Goal: Transaction & Acquisition: Purchase product/service

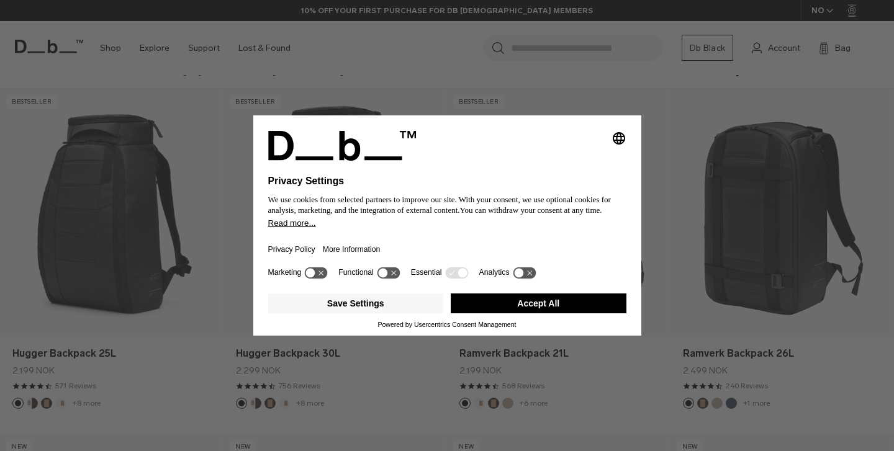
click at [536, 313] on button "Accept All" at bounding box center [539, 304] width 176 height 20
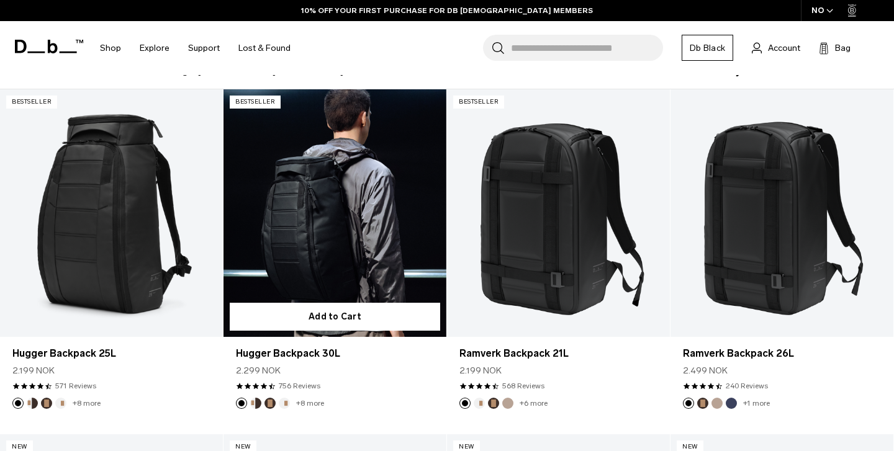
click at [336, 247] on link "Hugger Backpack 30L" at bounding box center [334, 213] width 223 height 248
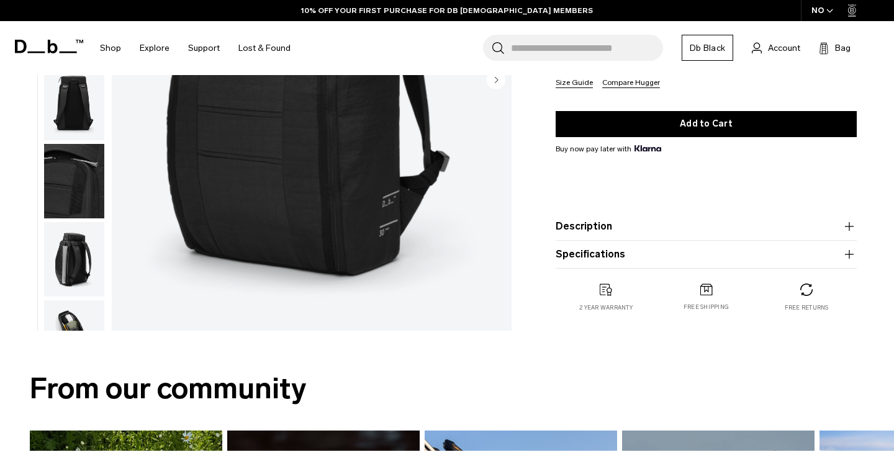
scroll to position [255, 0]
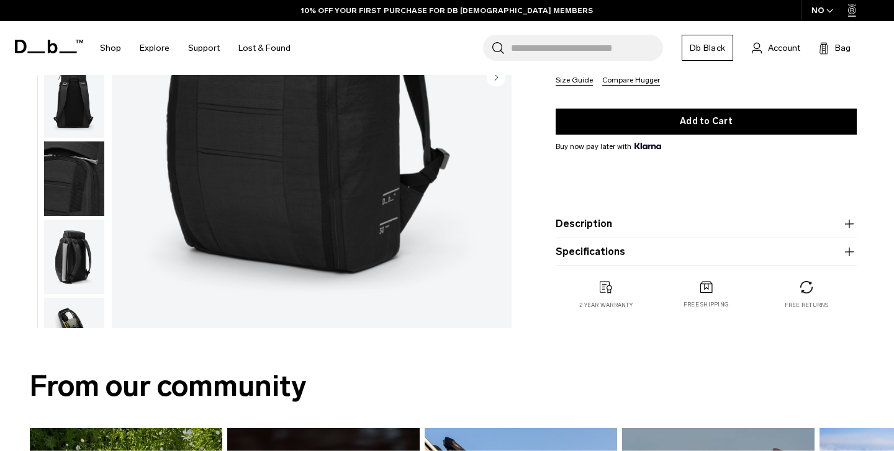
click at [851, 225] on icon "button" at bounding box center [849, 224] width 15 height 15
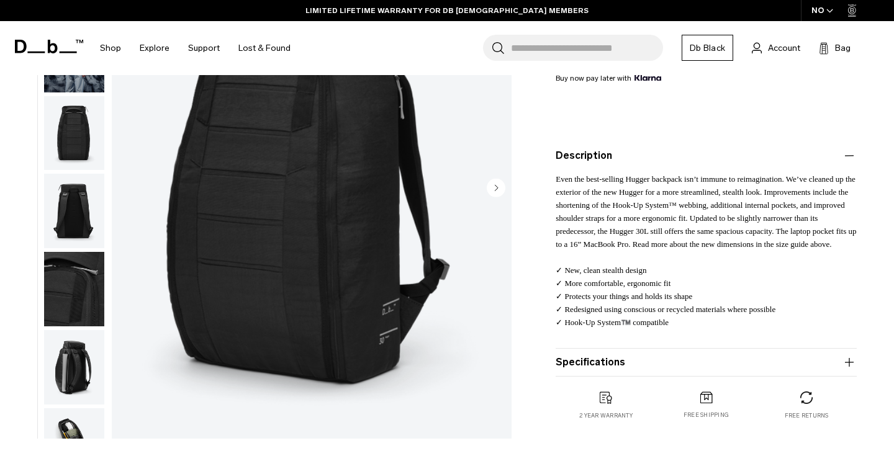
scroll to position [313, 0]
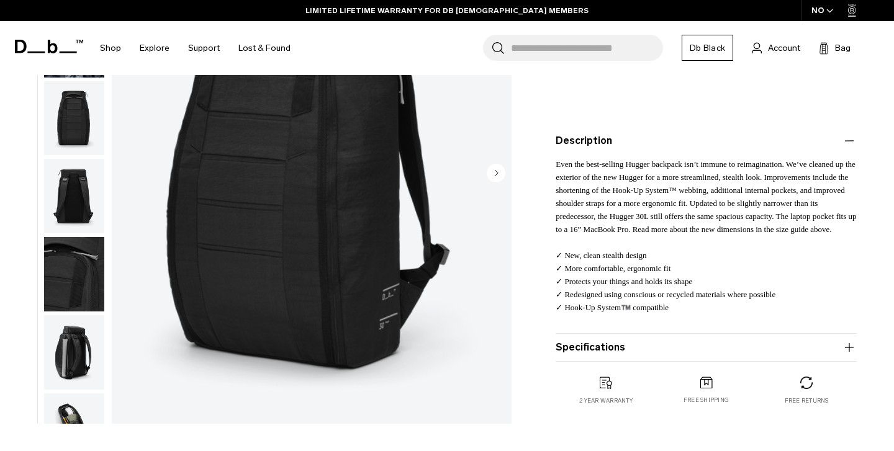
click at [848, 347] on icon "button" at bounding box center [849, 347] width 15 height 15
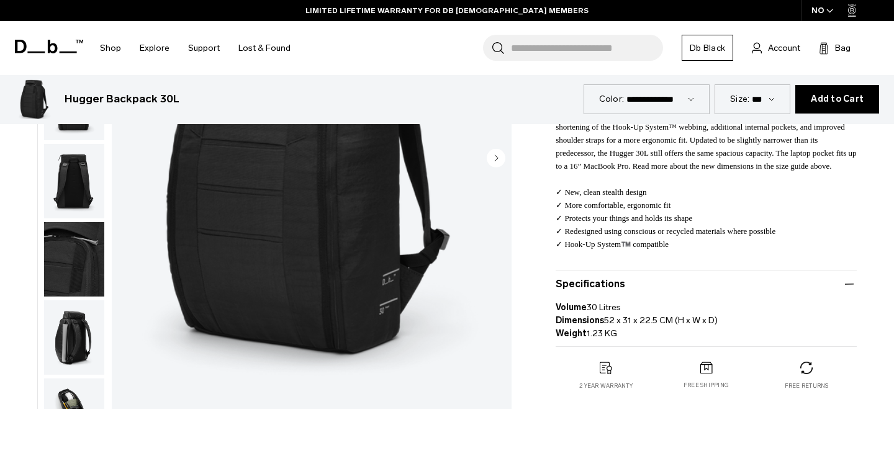
scroll to position [384, 0]
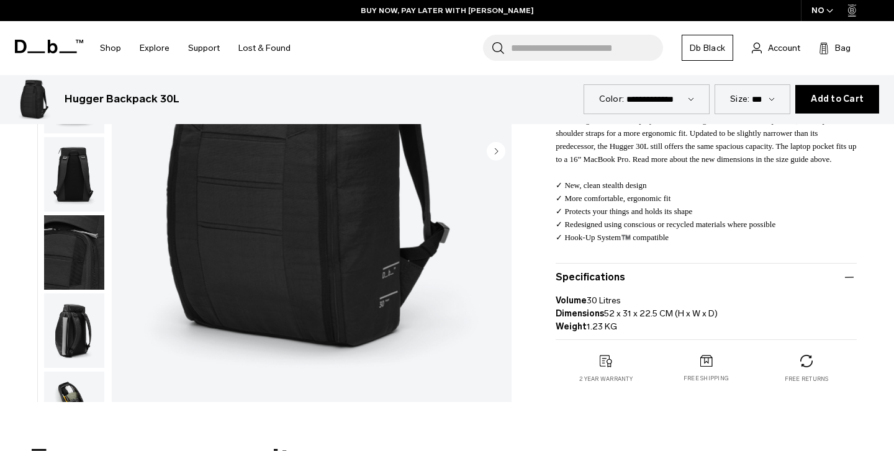
click at [850, 276] on icon "button" at bounding box center [849, 277] width 15 height 15
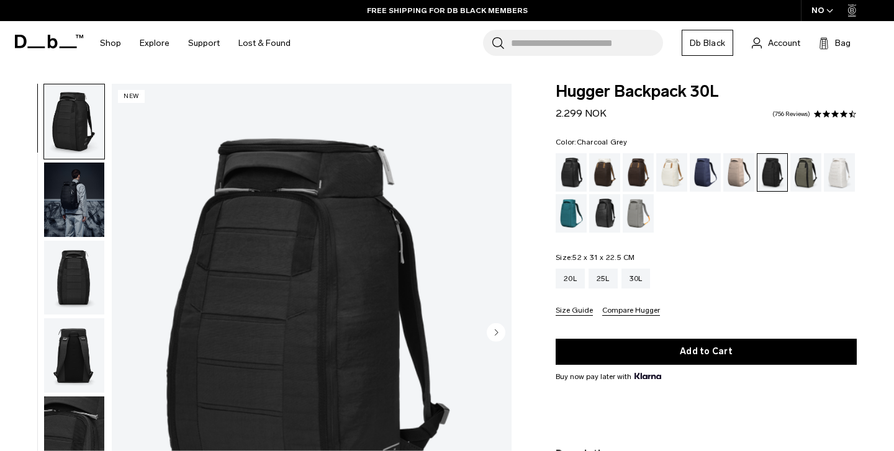
scroll to position [11, 0]
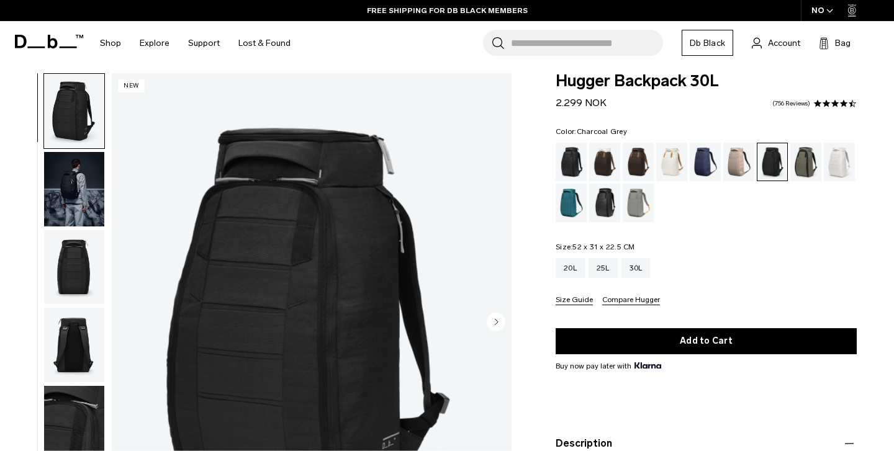
click at [80, 204] on img "button" at bounding box center [74, 189] width 60 height 74
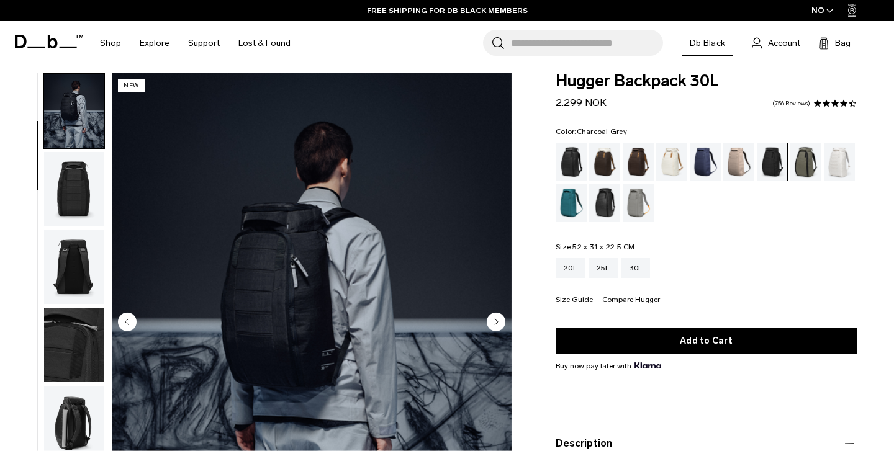
scroll to position [79, 0]
click at [73, 252] on img "button" at bounding box center [74, 266] width 60 height 74
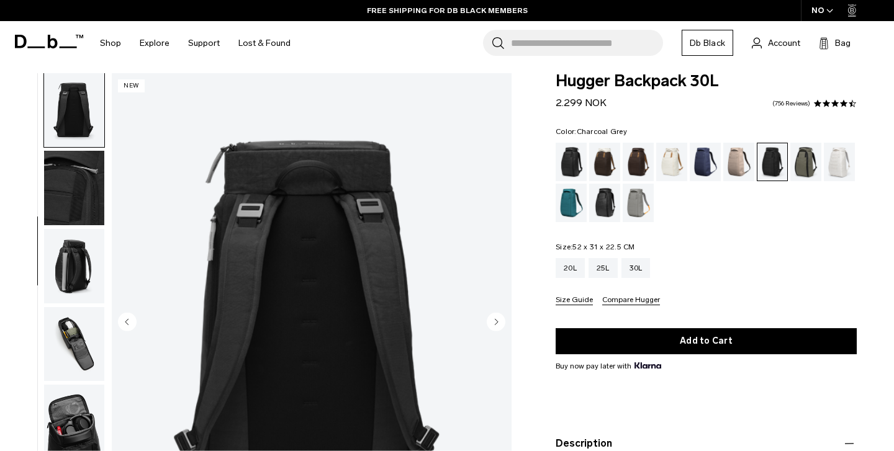
scroll to position [237, 0]
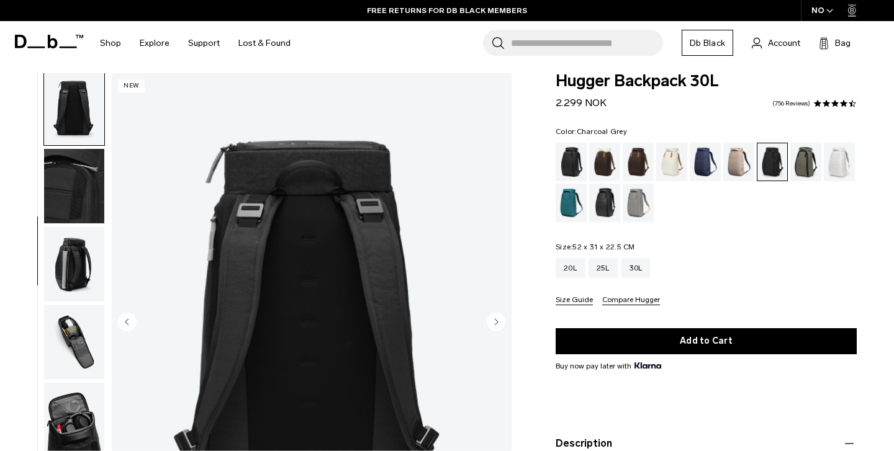
click at [74, 279] on img "button" at bounding box center [74, 264] width 60 height 74
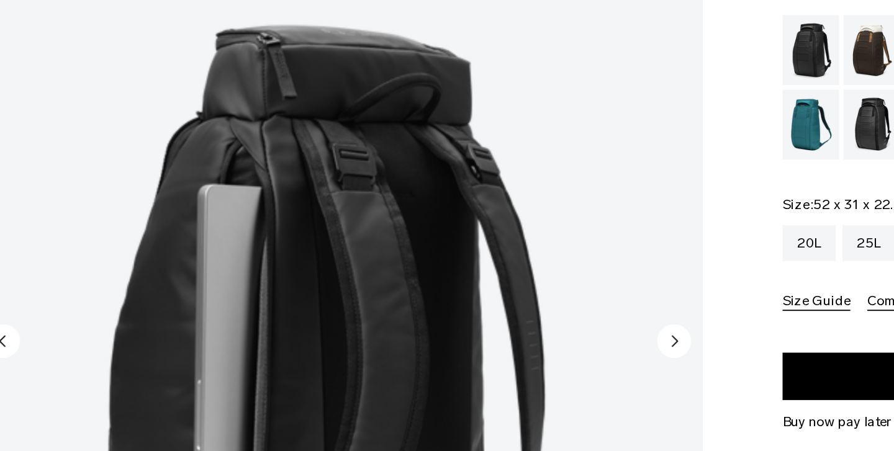
scroll to position [11, 0]
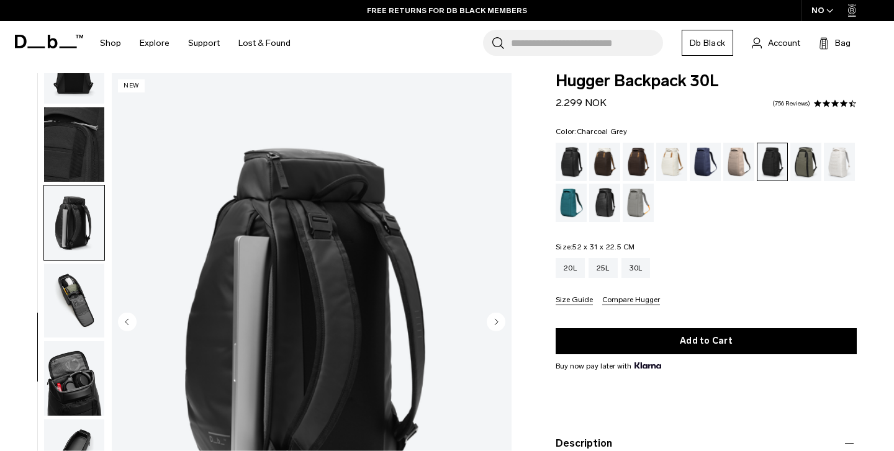
click at [77, 132] on img "button" at bounding box center [74, 144] width 60 height 74
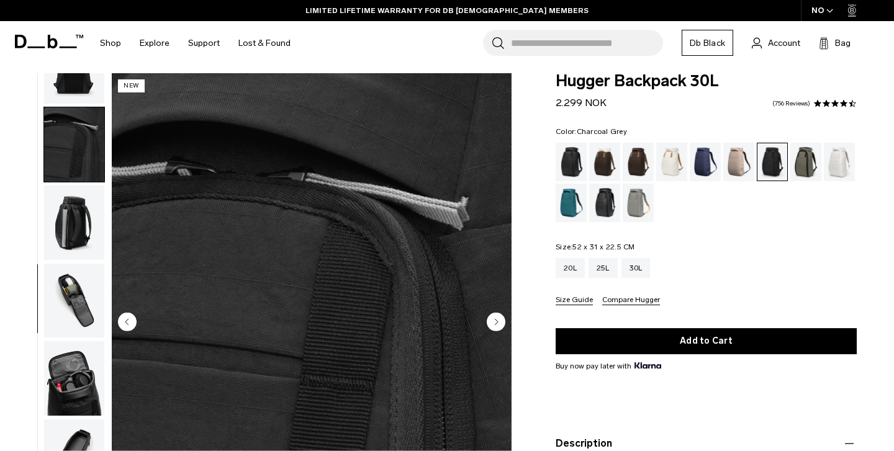
click at [83, 215] on img "button" at bounding box center [74, 223] width 60 height 74
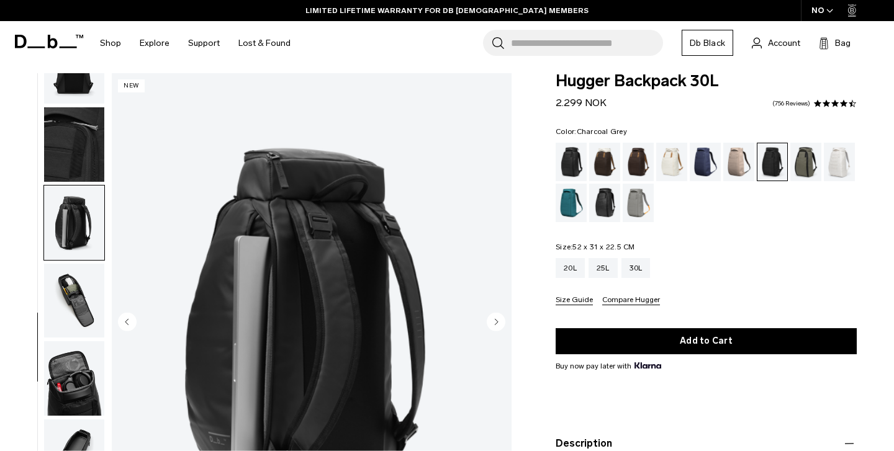
click at [73, 287] on img "button" at bounding box center [74, 301] width 60 height 74
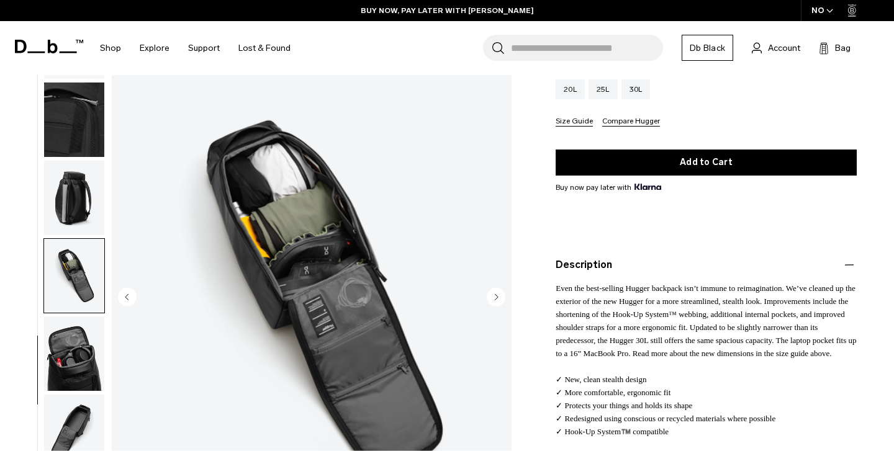
scroll to position [240, 0]
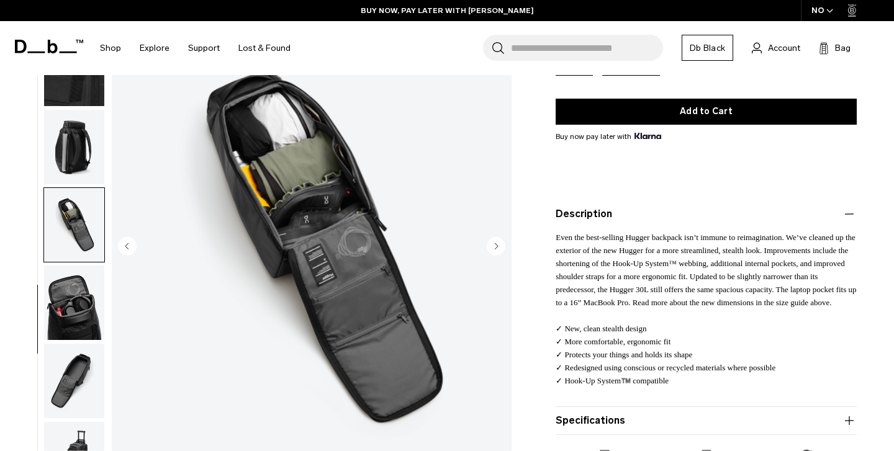
click at [76, 299] on img "button" at bounding box center [74, 303] width 60 height 74
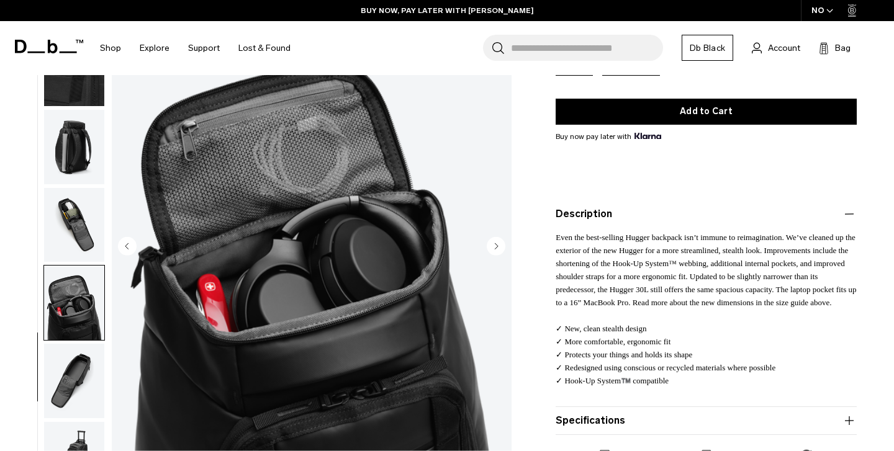
click at [70, 374] on img "button" at bounding box center [74, 381] width 60 height 74
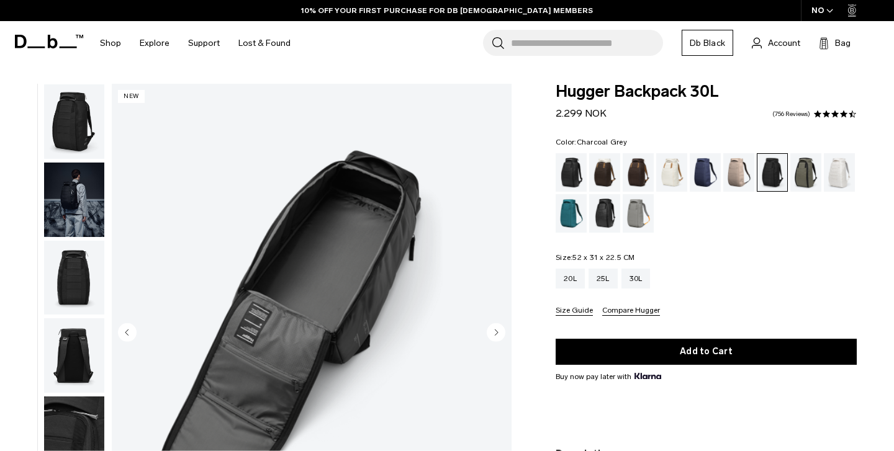
scroll to position [0, 0]
